Goal: Unclear

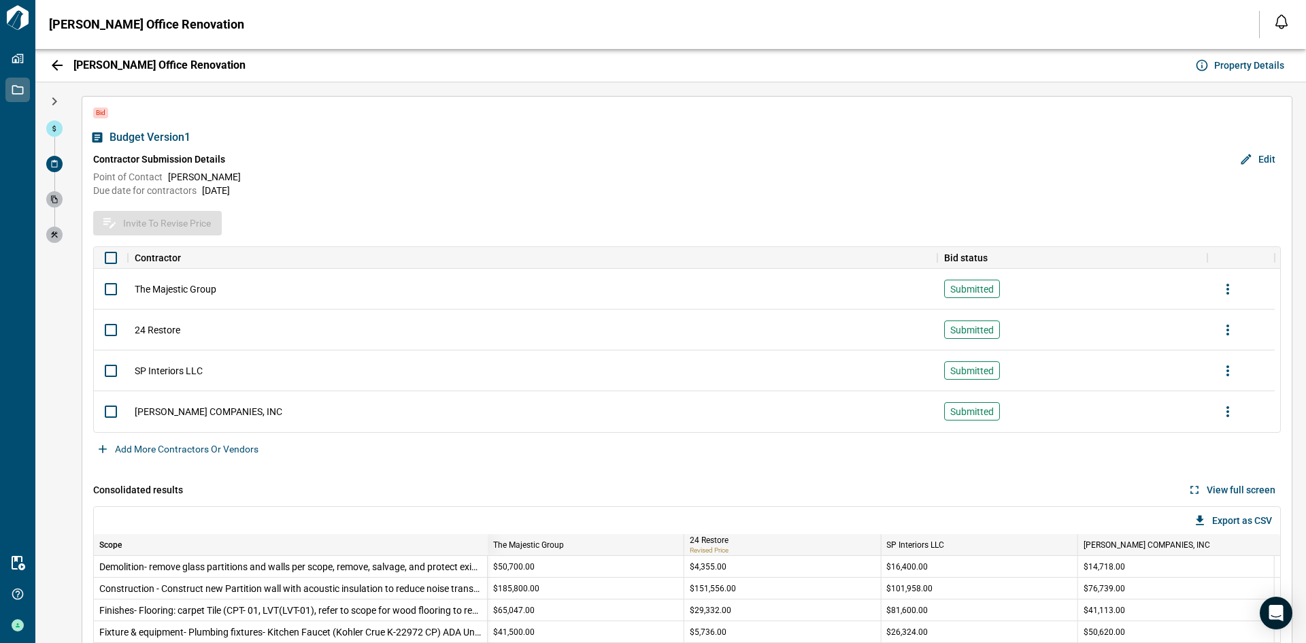
scroll to position [124, 0]
